Goal: Task Accomplishment & Management: Complete application form

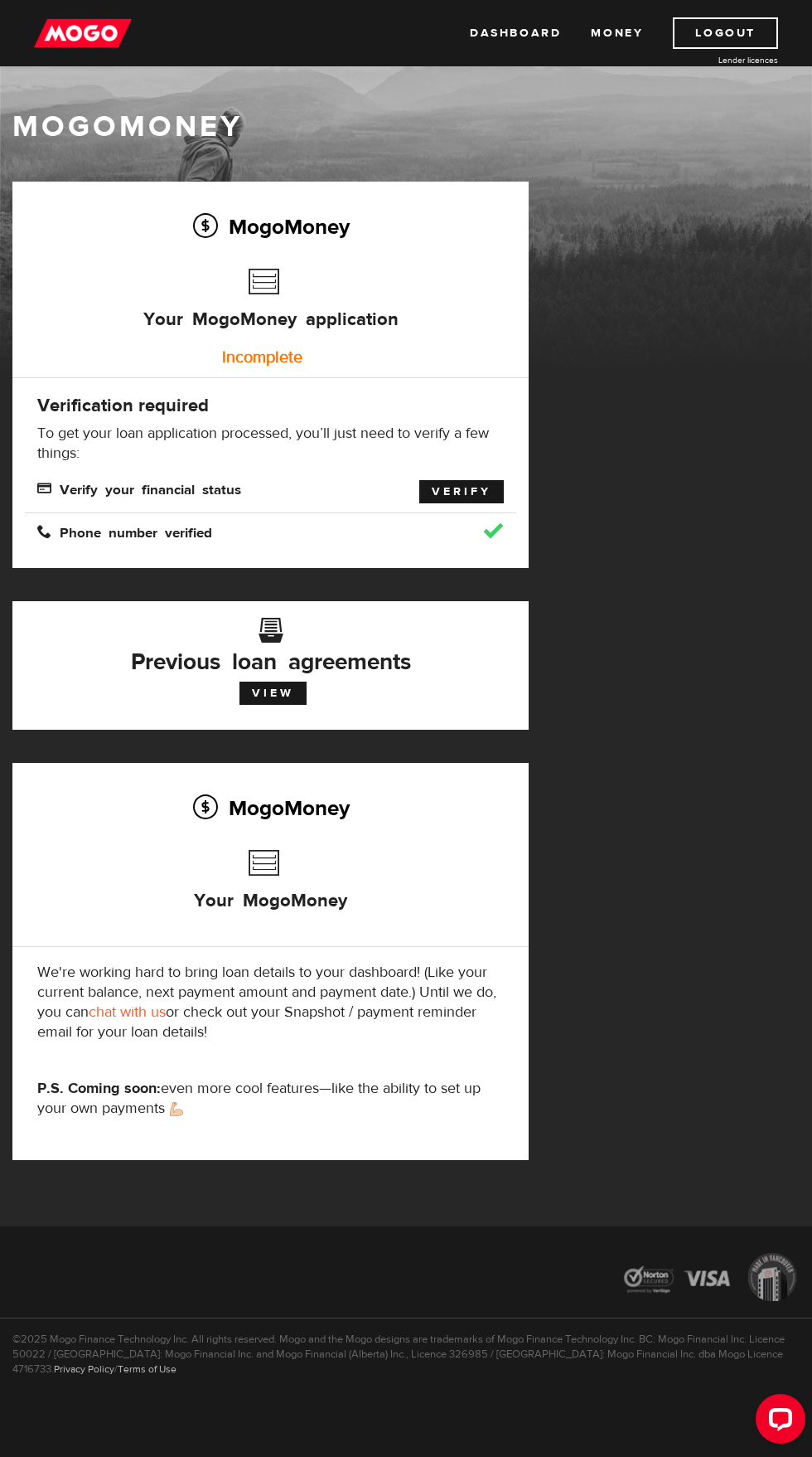
click at [457, 485] on link "Verify" at bounding box center [461, 492] width 84 height 23
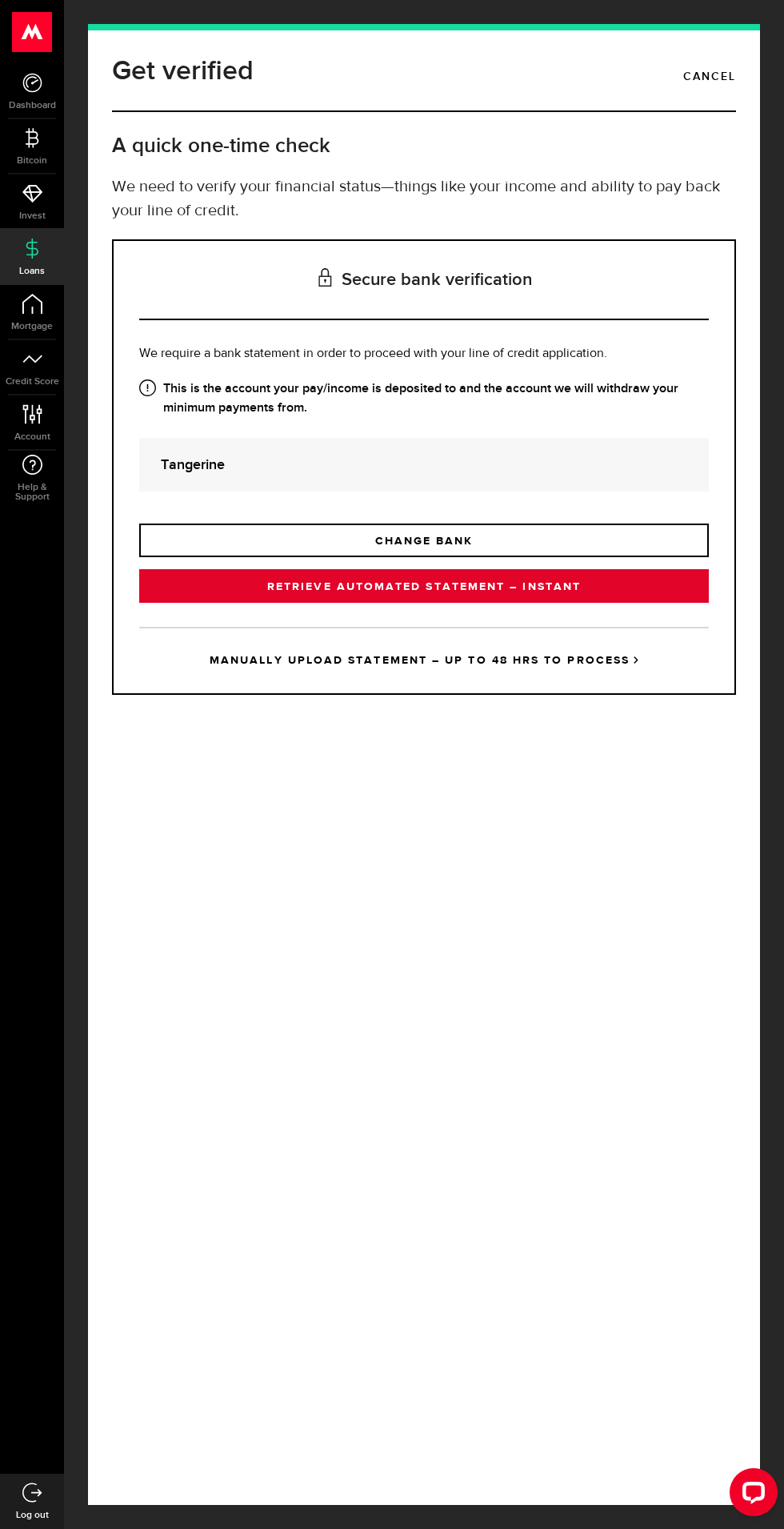
click at [559, 603] on link "RETRIEVE AUTOMATED STATEMENT – INSTANT" at bounding box center [423, 586] width 569 height 34
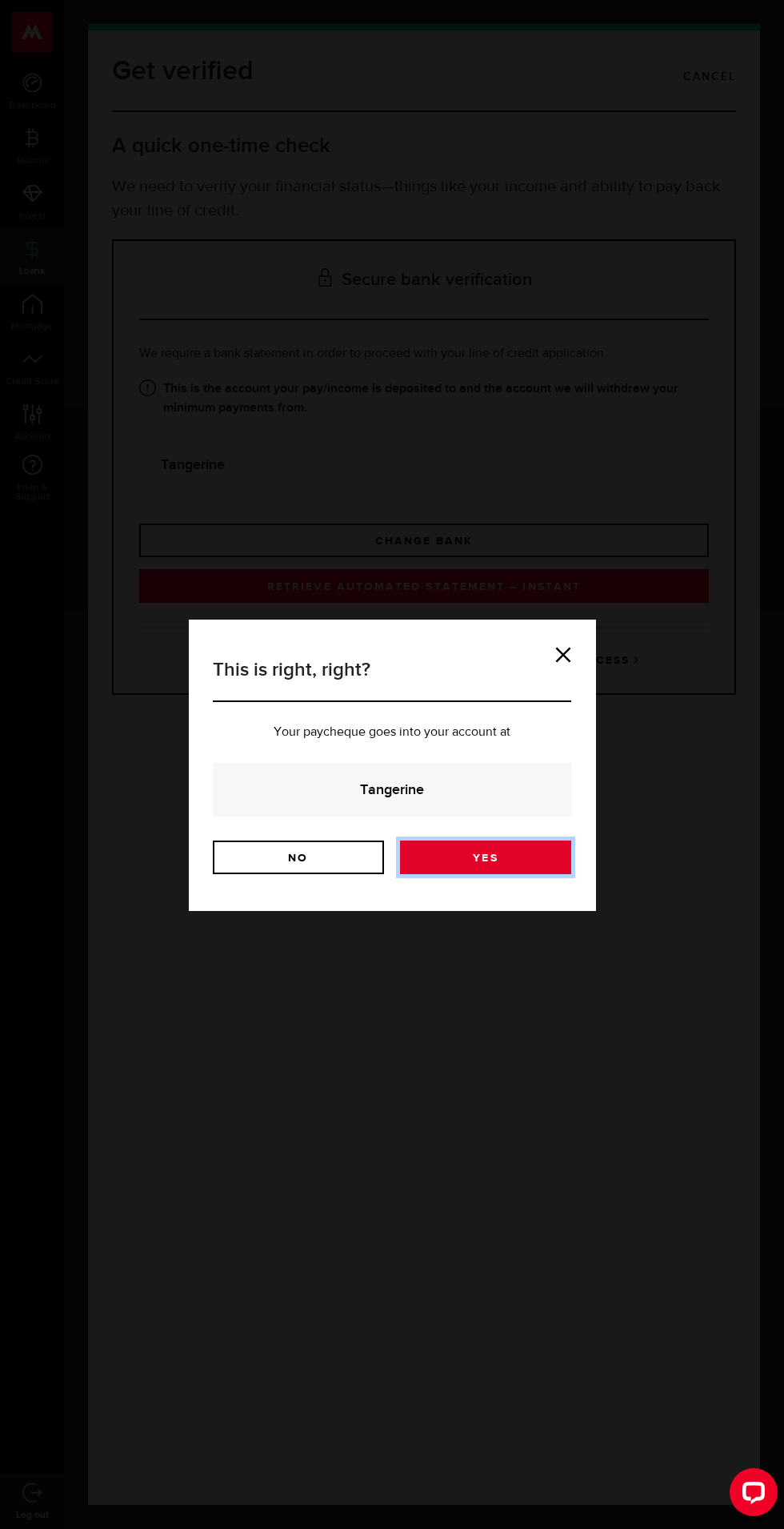
click at [485, 857] on link "Yes" at bounding box center [485, 857] width 171 height 34
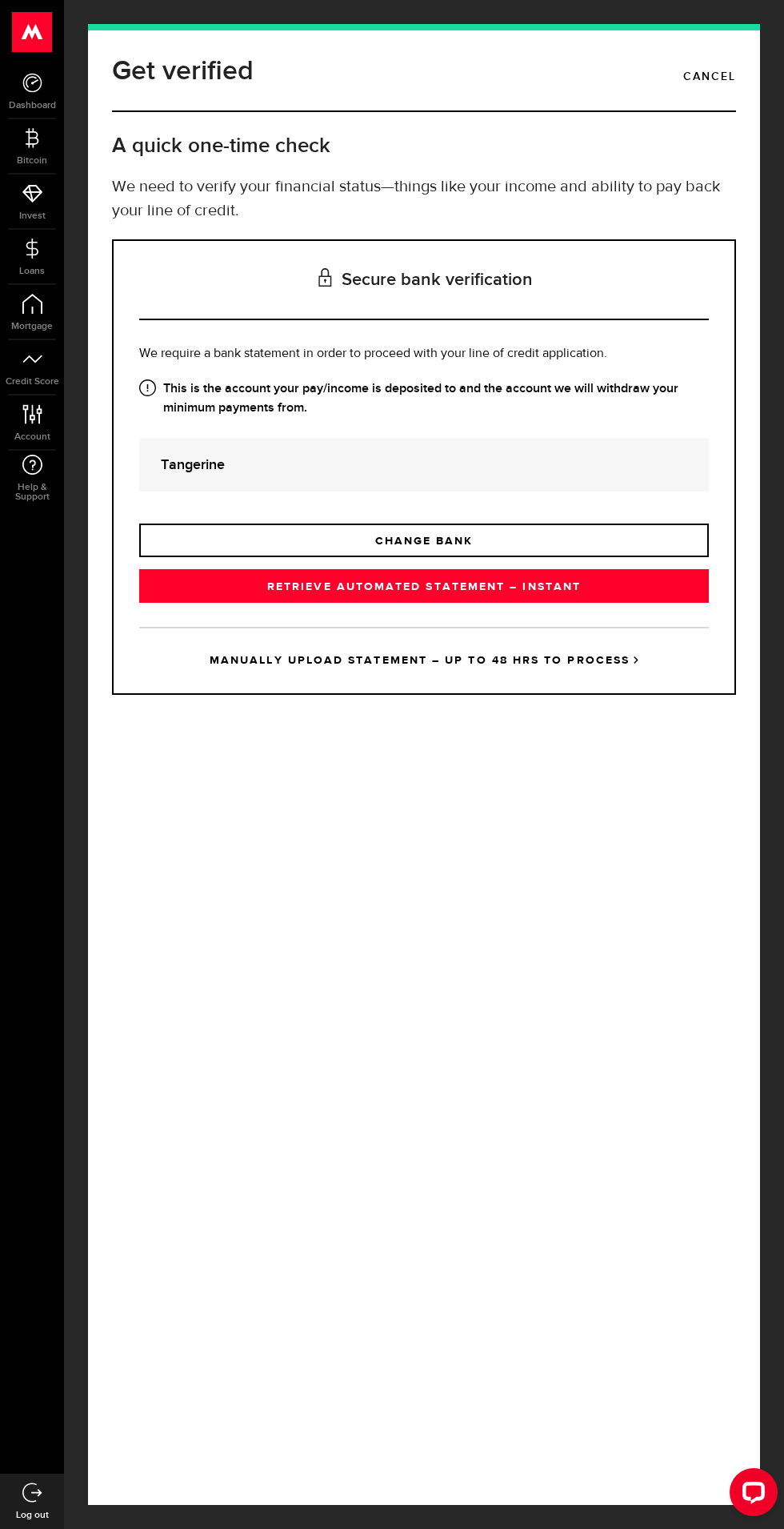
click at [555, 693] on link "MANUALLY UPLOAD STATEMENT – UP TO 48 HRS TO PROCESS" at bounding box center [423, 660] width 569 height 66
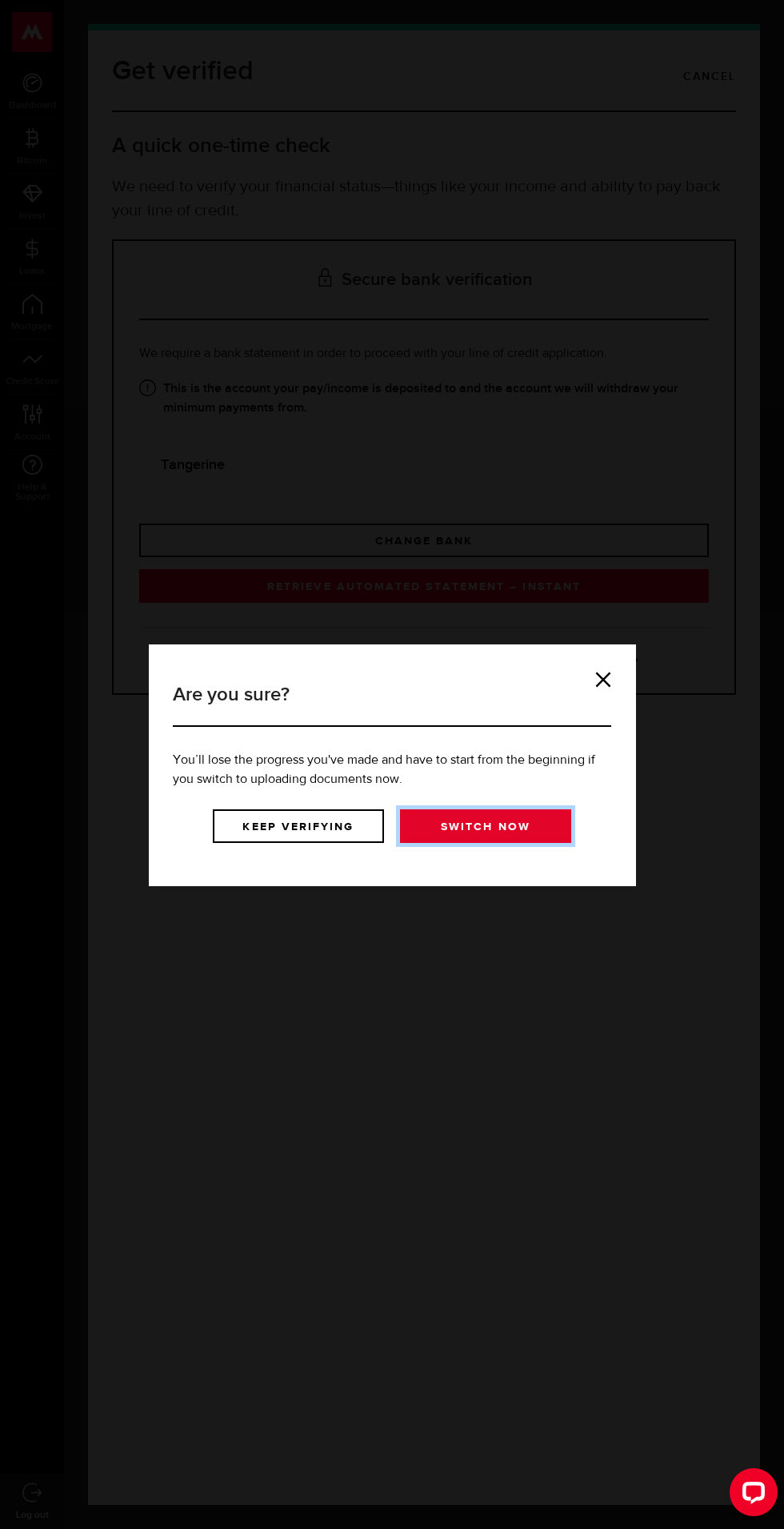
click at [501, 818] on link "Switch now" at bounding box center [485, 826] width 171 height 34
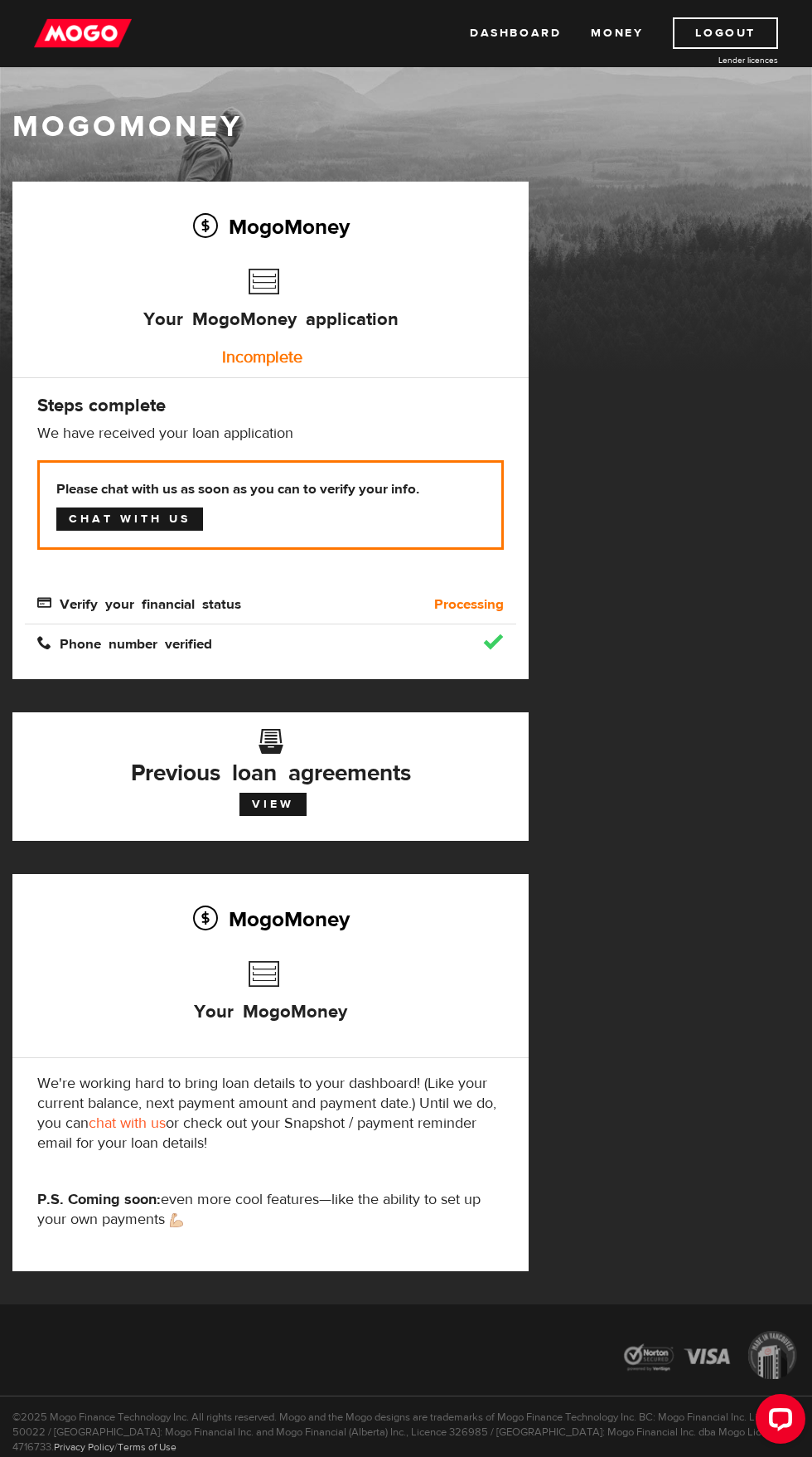
click at [135, 530] on link "Chat with us" at bounding box center [129, 519] width 147 height 23
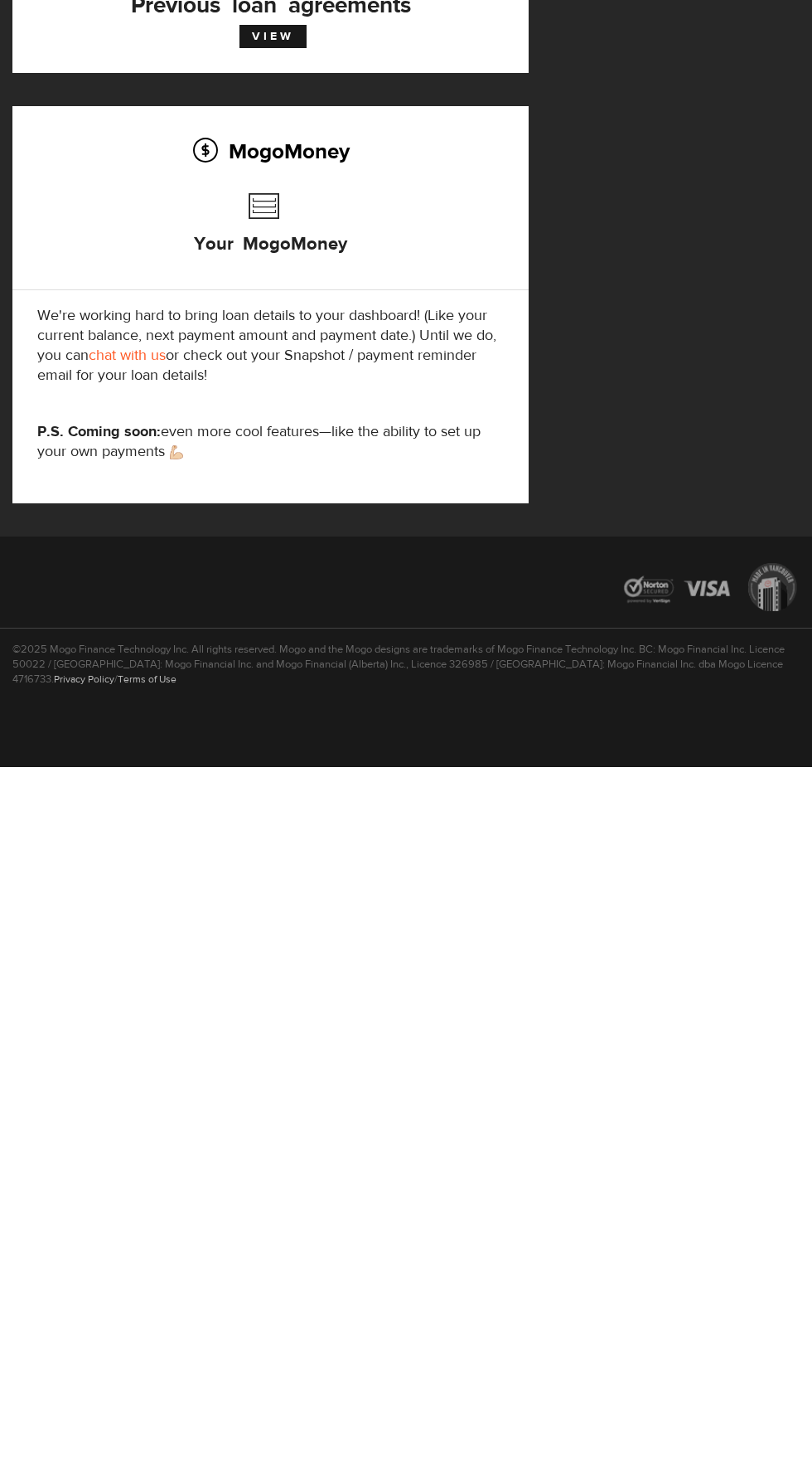
scroll to position [77, 0]
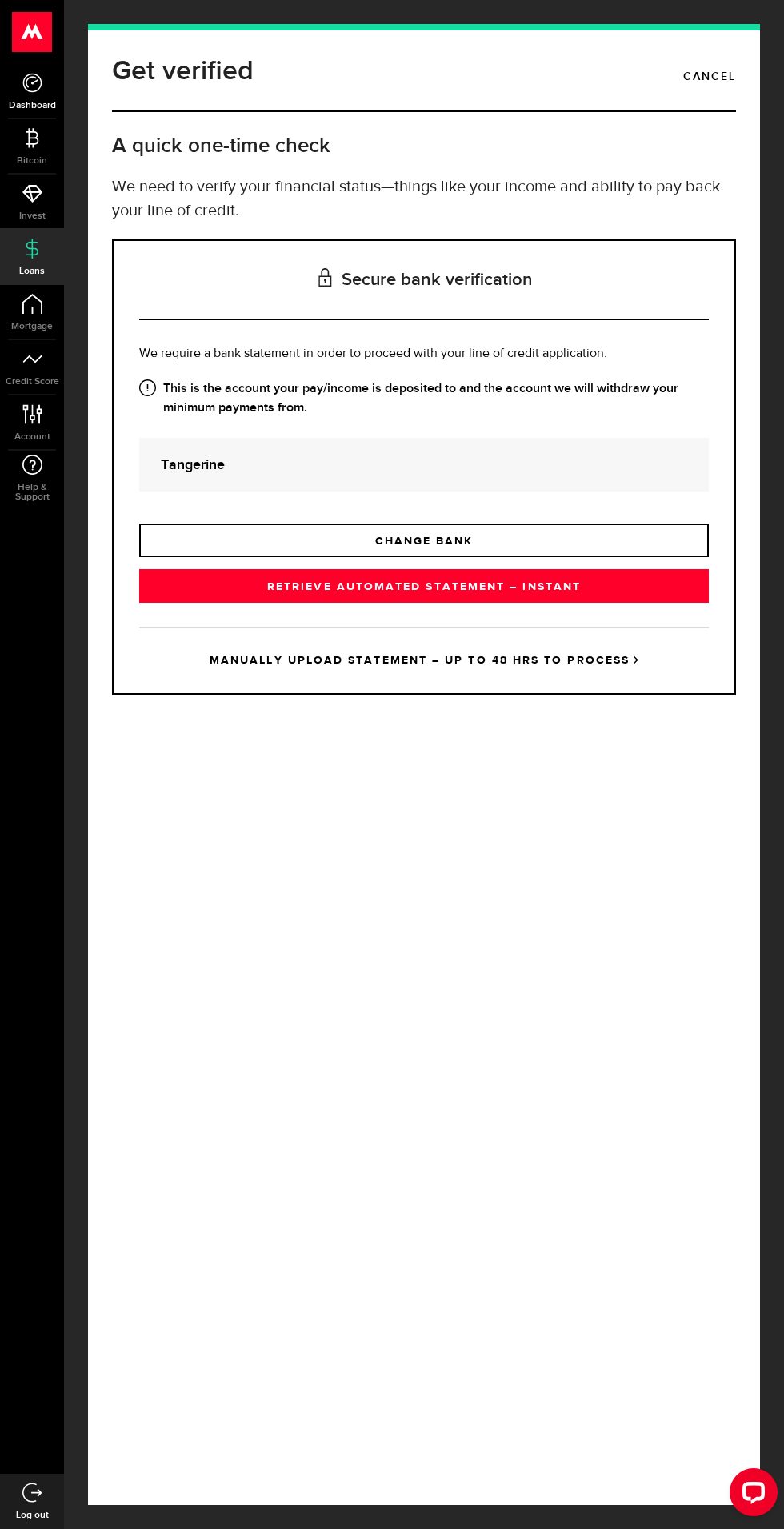
click at [27, 105] on span "Dashboard" at bounding box center [31, 105] width 64 height 9
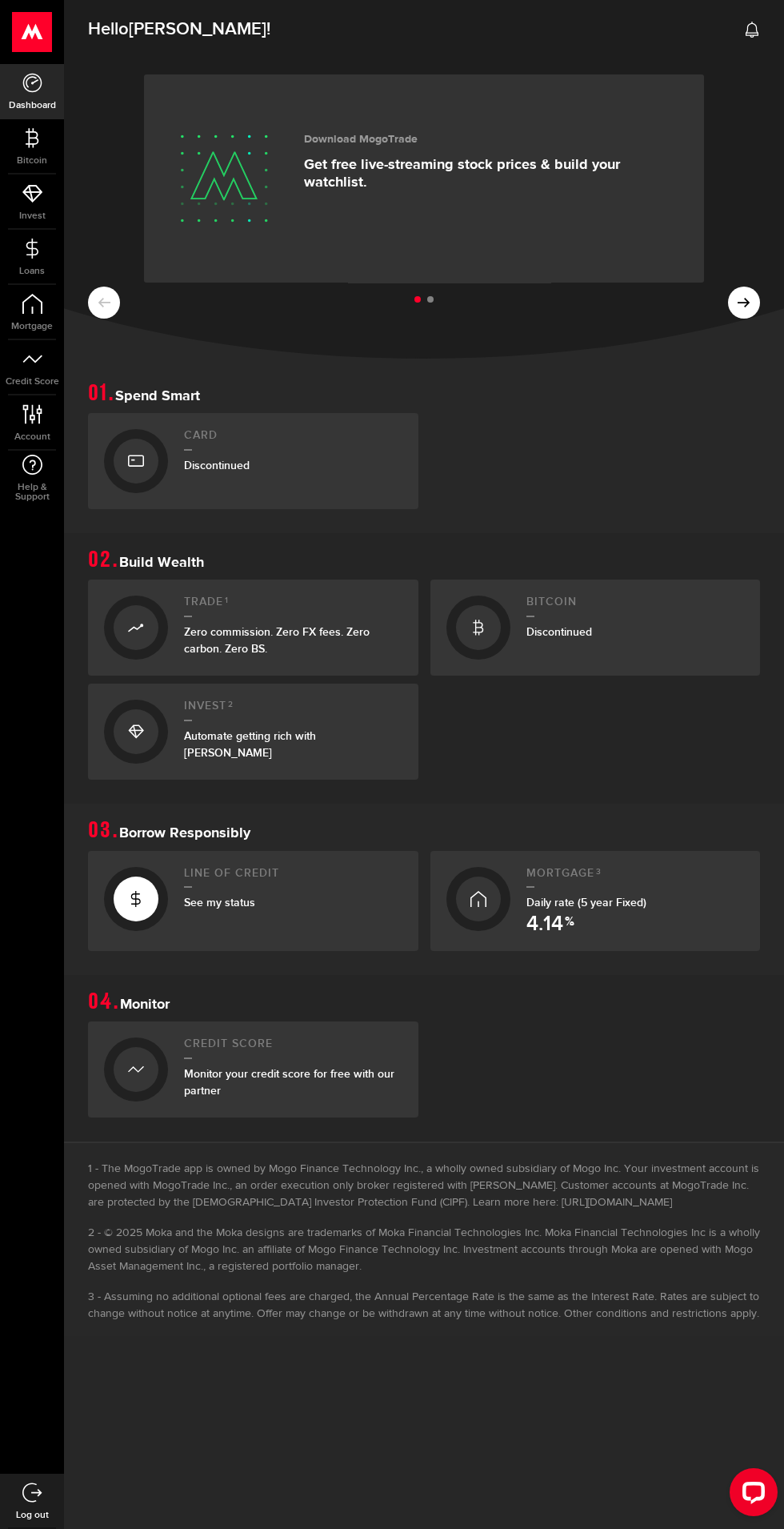
click at [339, 891] on div "Line of credit See my status" at bounding box center [293, 901] width 218 height 69
